Goal: Ask a question

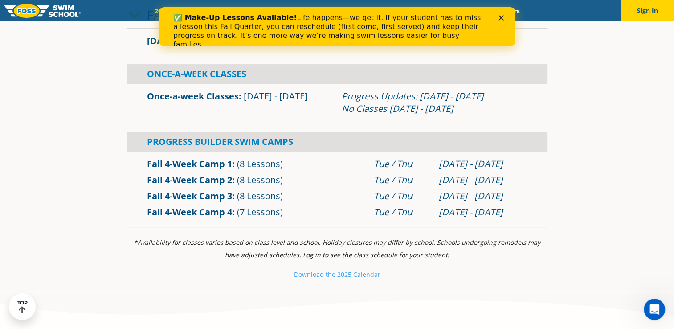
click at [268, 143] on div "Progress Builder Swim Camps" at bounding box center [337, 142] width 421 height 20
click at [504, 16] on div "Close" at bounding box center [502, 17] width 9 height 5
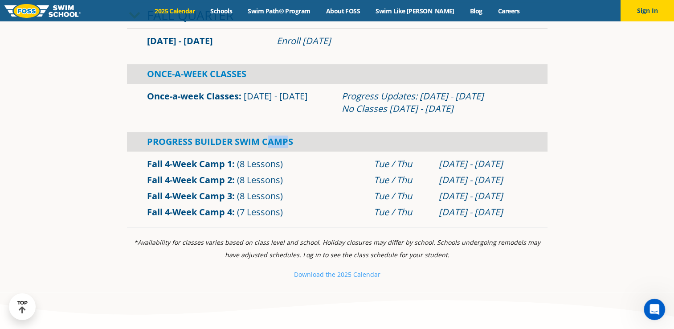
drag, startPoint x: 286, startPoint y: 140, endPoint x: 266, endPoint y: 139, distance: 20.5
click at [266, 139] on div "Progress Builder Swim Camps" at bounding box center [337, 142] width 421 height 20
drag, startPoint x: 266, startPoint y: 139, endPoint x: 130, endPoint y: 138, distance: 135.5
click at [130, 138] on div "Progress Builder Swim Camps" at bounding box center [337, 142] width 421 height 20
copy div "Progress Builder Swim Camps"
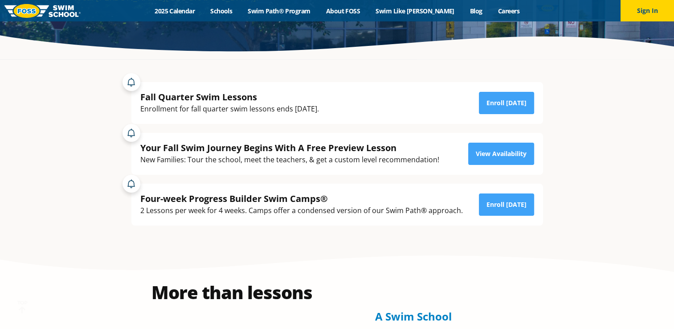
scroll to position [178, 0]
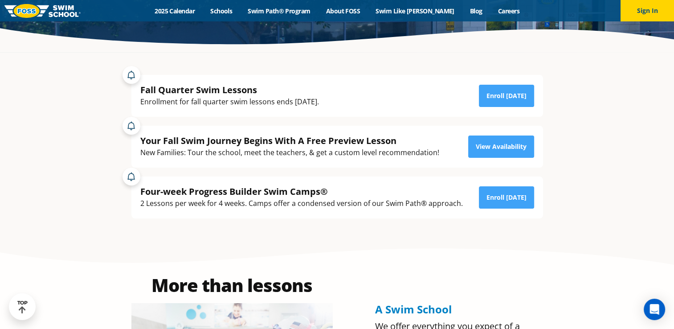
click at [409, 203] on div "2 Lessons per week for 4 weeks. Camps offer a condensed version of our Swim Pat…" at bounding box center [301, 203] width 323 height 12
click at [303, 192] on div "Four-week Progress Builder Swim Camps®" at bounding box center [301, 191] width 323 height 12
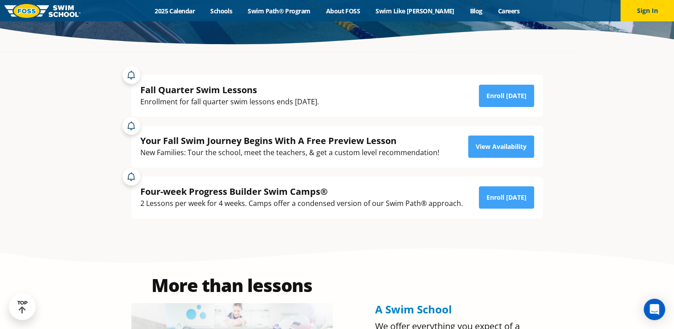
click at [195, 187] on div "Four-week Progress Builder Swim Camps®" at bounding box center [301, 191] width 323 height 12
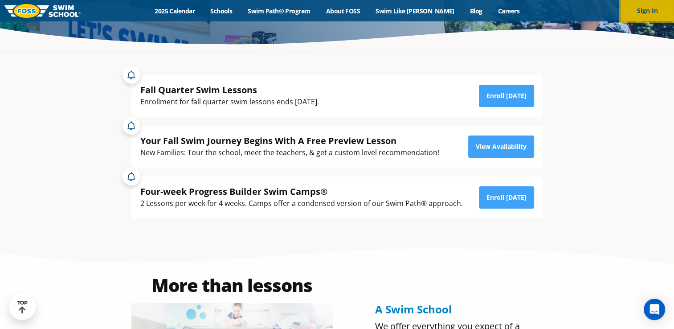
click at [638, 8] on button "Sign In" at bounding box center [647, 10] width 53 height 21
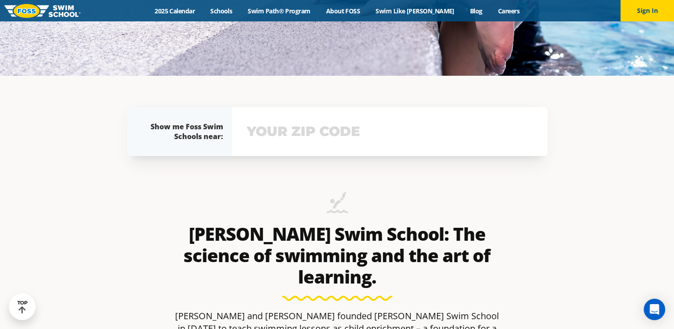
scroll to position [89, 0]
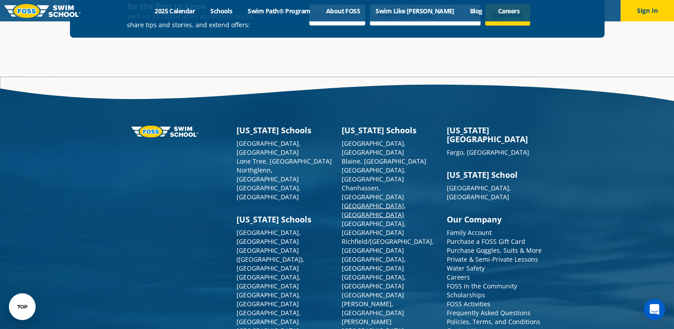
scroll to position [1678, 0]
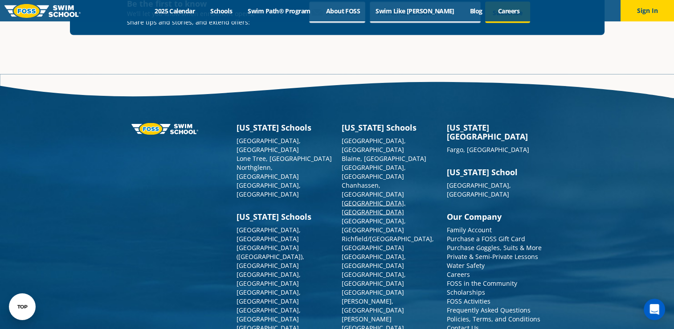
click at [356, 198] on link "[GEOGRAPHIC_DATA], [GEOGRAPHIC_DATA]" at bounding box center [374, 206] width 64 height 17
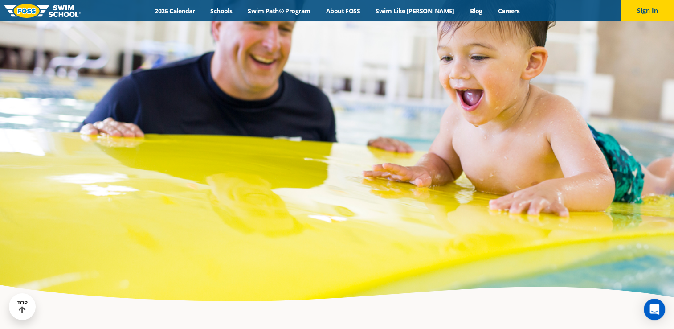
scroll to position [2706, 0]
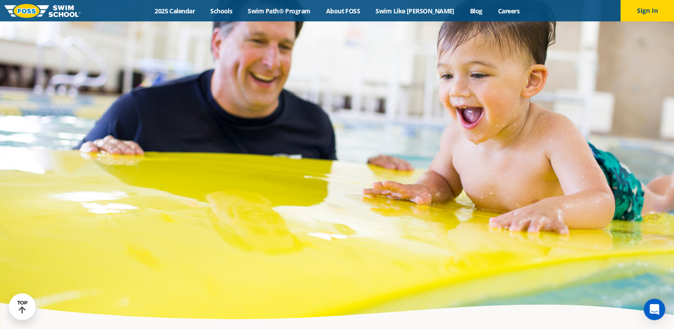
drag, startPoint x: 528, startPoint y: 259, endPoint x: 500, endPoint y: 259, distance: 28.1
click at [500, 259] on div at bounding box center [336, 142] width 665 height 312
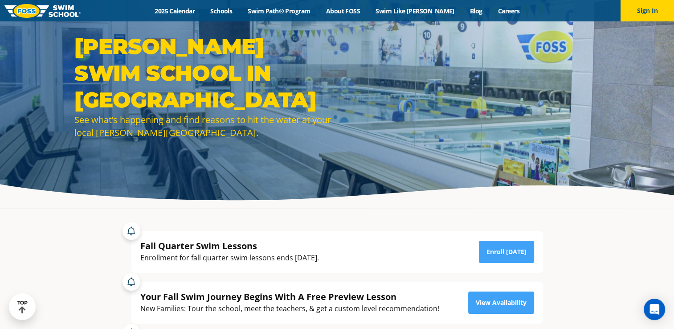
scroll to position [0, 0]
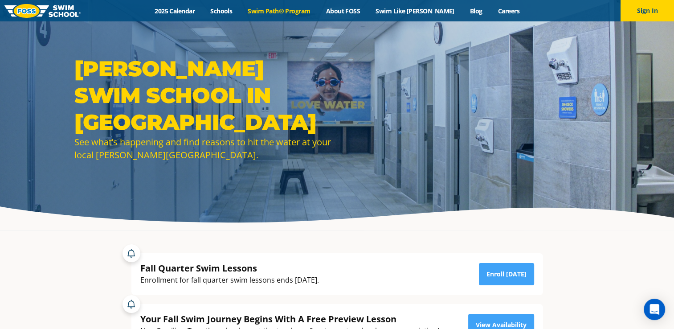
click at [292, 12] on link "Swim Path® Program" at bounding box center [279, 11] width 78 height 8
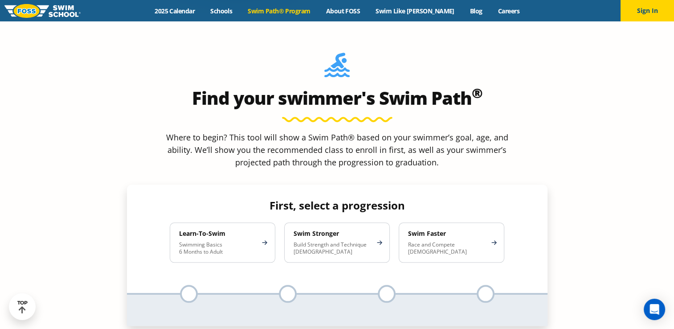
scroll to position [757, 0]
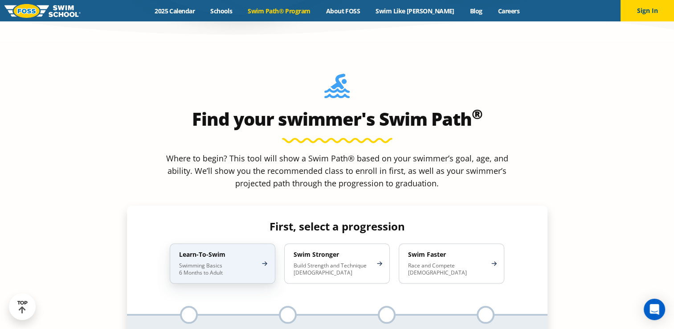
click at [254, 262] on p "Swimming Basics 6 Months to Adult" at bounding box center [218, 269] width 78 height 14
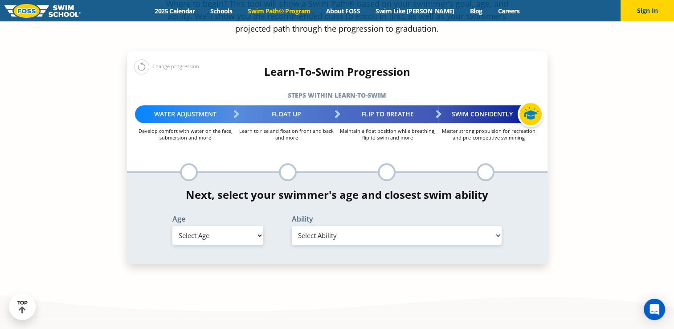
scroll to position [936, 0]
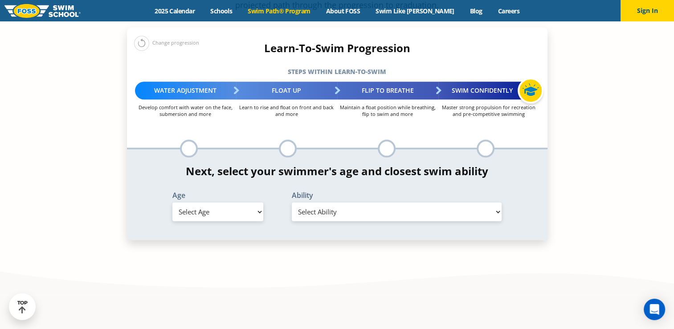
click at [242, 202] on select "Select Age 6 months - 1 year 1 year 2 years 3 years 4 years 5 years 6 years 7 y…" at bounding box center [217, 211] width 91 height 19
select select "4-years"
click at [172, 202] on select "Select Age 6 months - 1 year 1 year 2 years 3 years 4 years 5 years 6 years 7 y…" at bounding box center [217, 211] width 91 height 19
click at [344, 202] on select "Select Ability First in-water experience When in the water, reliant on a life j…" at bounding box center [397, 211] width 210 height 19
select select "4-years-swim-5-ft-with-face-in-the-water-unassisted-by-a-person-or-floatie"
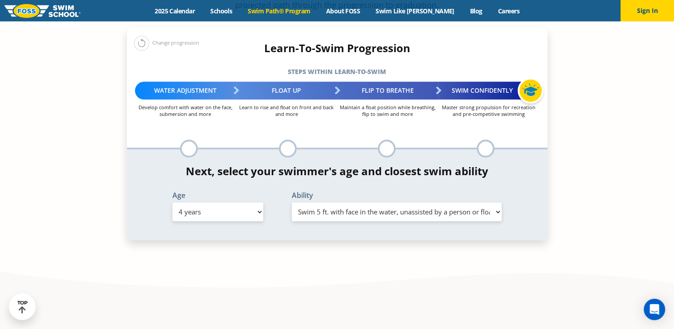
click at [292, 202] on select "Select Ability First in-water experience When in the water, reliant on a life j…" at bounding box center [397, 211] width 210 height 19
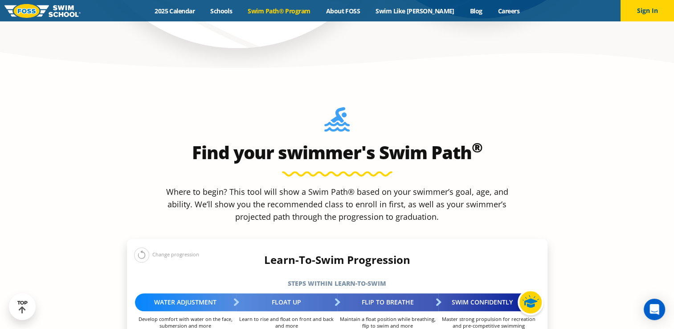
scroll to position [668, 0]
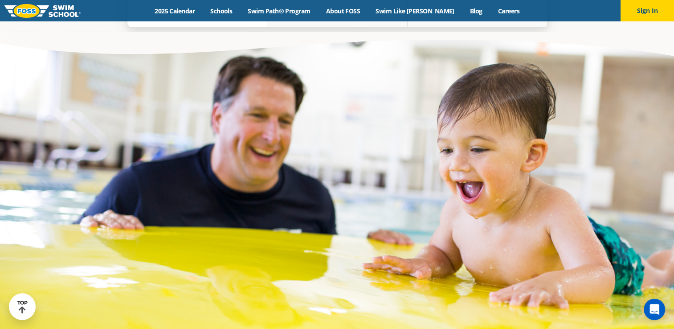
scroll to position [2649, 0]
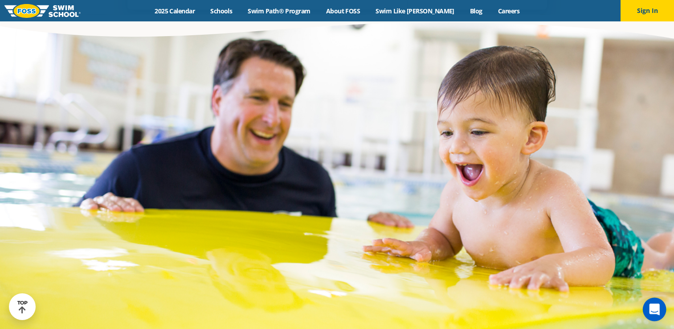
click at [651, 315] on div "Open Intercom Messenger" at bounding box center [655, 310] width 24 height 24
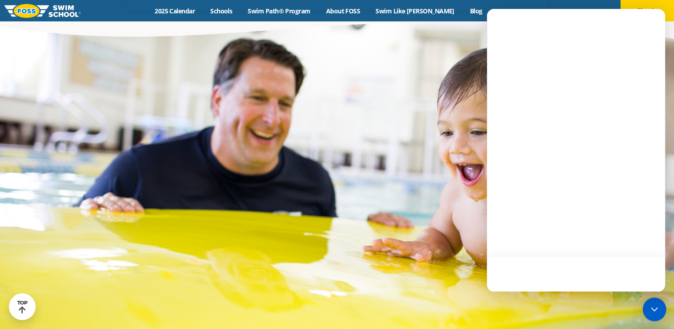
scroll to position [0, 0]
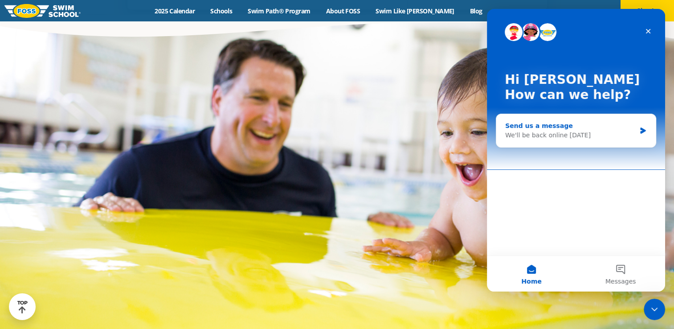
click at [593, 123] on div "Send us a message" at bounding box center [570, 125] width 131 height 9
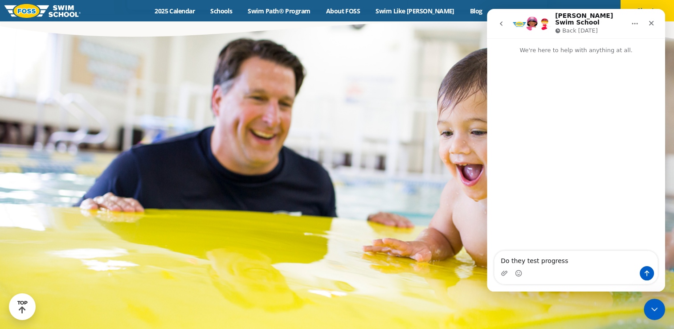
scroll to position [2661, 0]
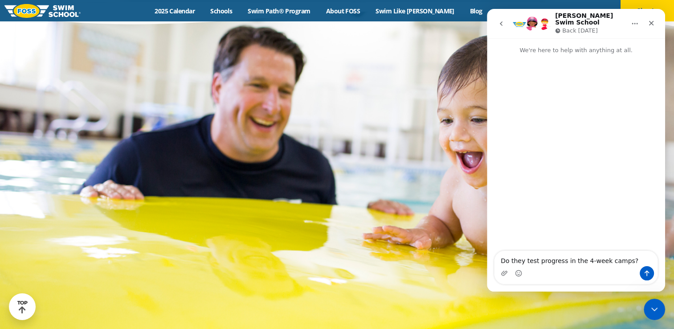
type textarea "Do they test progress in the 4-week camps?"
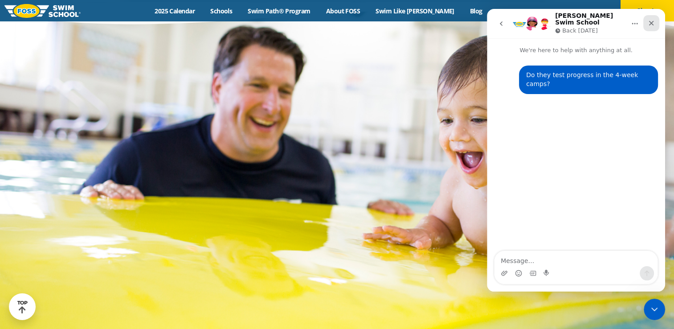
scroll to position [2649, 0]
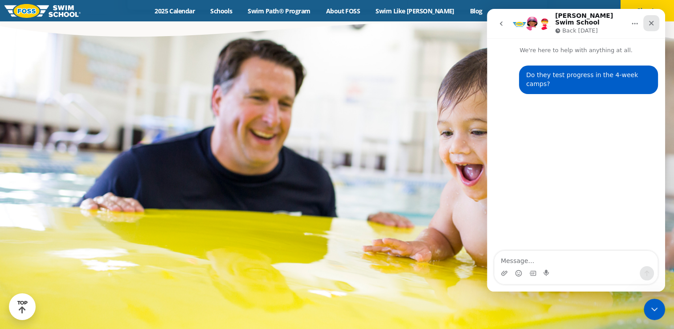
click at [651, 21] on icon "Close" at bounding box center [651, 23] width 7 height 7
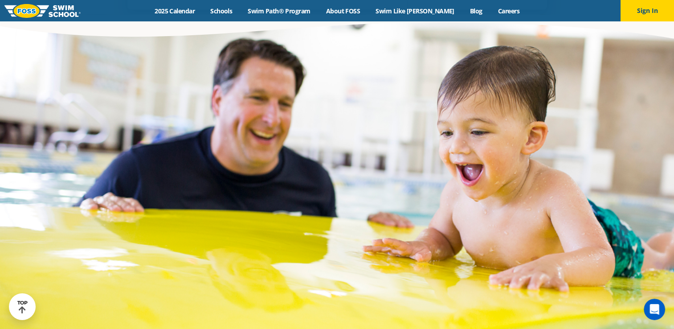
scroll to position [2661, 0]
